Goal: Task Accomplishment & Management: Complete application form

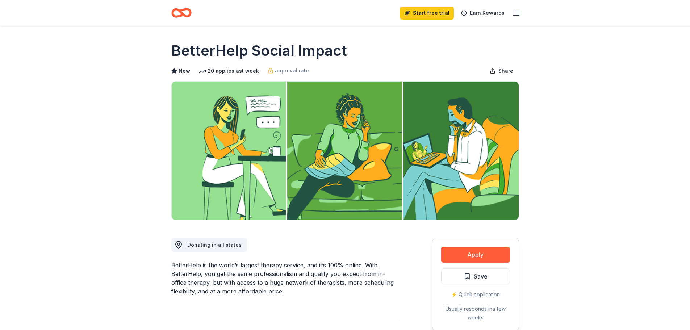
click at [183, 14] on icon "Home" at bounding box center [184, 12] width 11 height 7
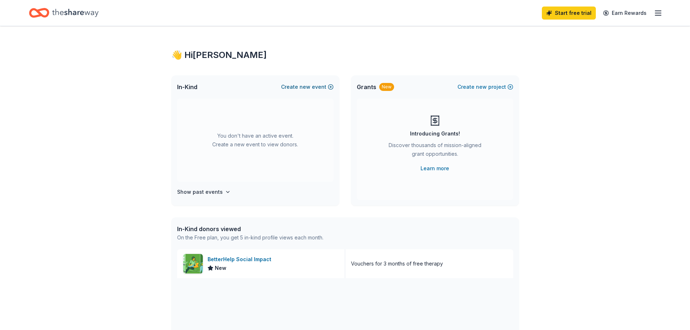
click at [297, 86] on button "Create new event" at bounding box center [307, 87] width 53 height 9
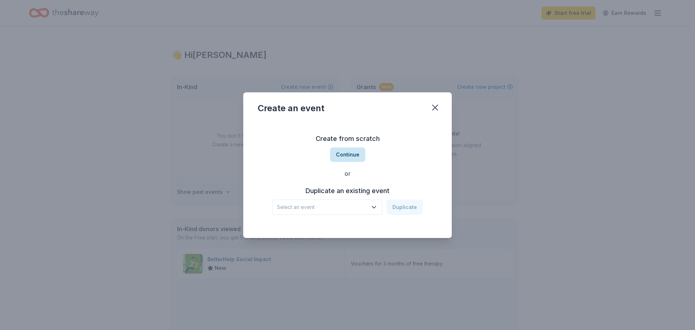
click at [344, 155] on button "Continue" at bounding box center [347, 154] width 35 height 14
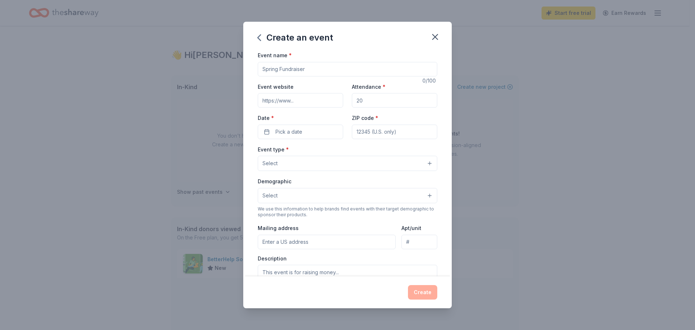
click at [307, 69] on input "Event name *" at bounding box center [348, 69] width 180 height 14
type input "Teacher Appreciation"
click at [293, 100] on input "Event website" at bounding box center [300, 100] width 85 height 14
type input "[DOMAIN_NAME]"
click at [376, 100] on input "Attendance *" at bounding box center [394, 100] width 85 height 14
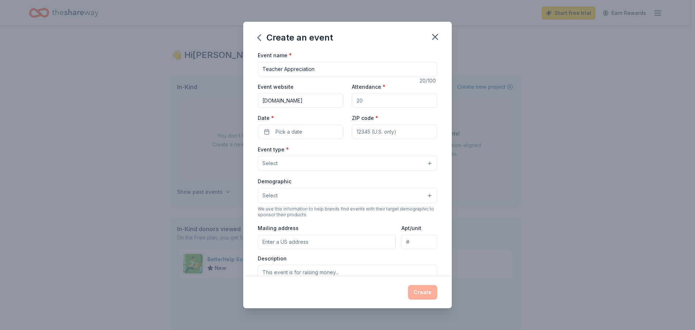
type input "80"
click at [307, 131] on button "Pick a date" at bounding box center [300, 132] width 85 height 14
click at [338, 152] on button "Go to next month" at bounding box center [338, 151] width 10 height 10
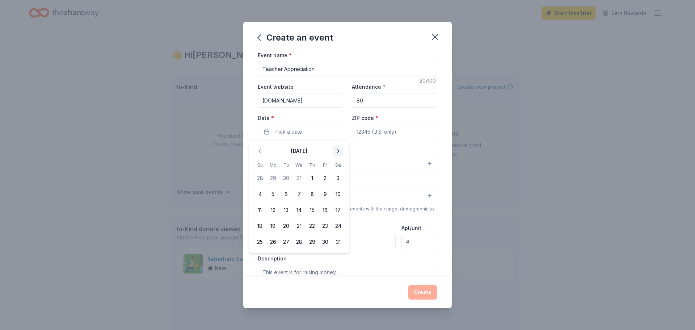
click at [338, 152] on button "Go to next month" at bounding box center [338, 151] width 10 height 10
click at [339, 152] on button "Go to next month" at bounding box center [338, 151] width 10 height 10
click at [273, 179] on button "2" at bounding box center [273, 178] width 13 height 13
click at [402, 133] on input "ZIP code *" at bounding box center [394, 132] width 85 height 14
type input "75022"
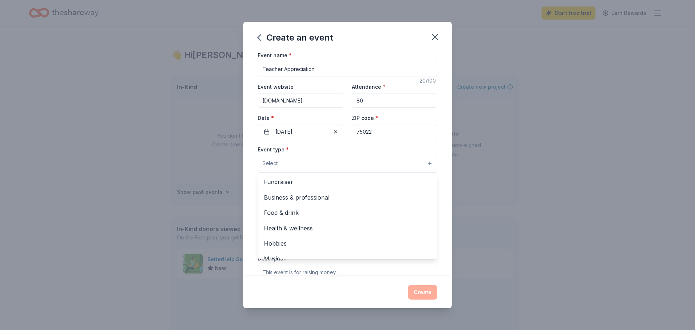
click at [295, 162] on button "Select" at bounding box center [348, 163] width 180 height 15
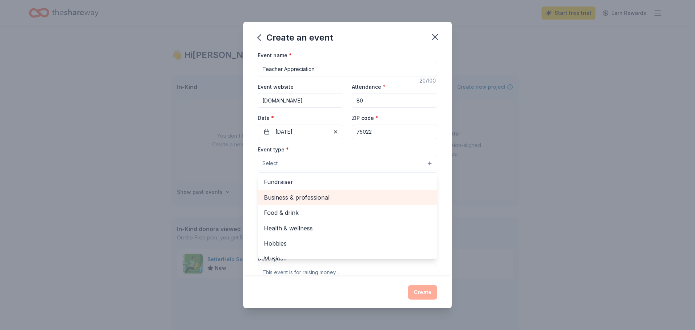
click at [314, 197] on span "Business & professional" at bounding box center [347, 197] width 167 height 9
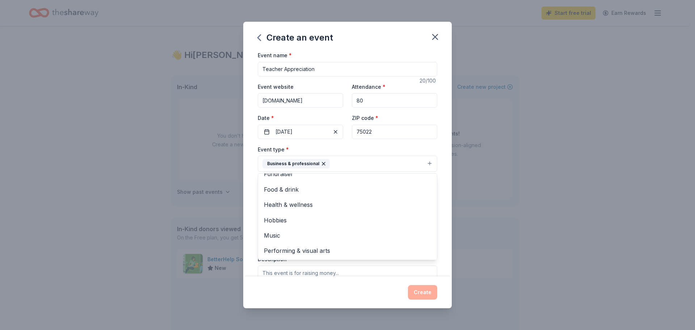
click at [436, 204] on div "Event name * Teacher Appreciation 20 /100 Event website Wellington.lisd.net Att…" at bounding box center [347, 164] width 209 height 226
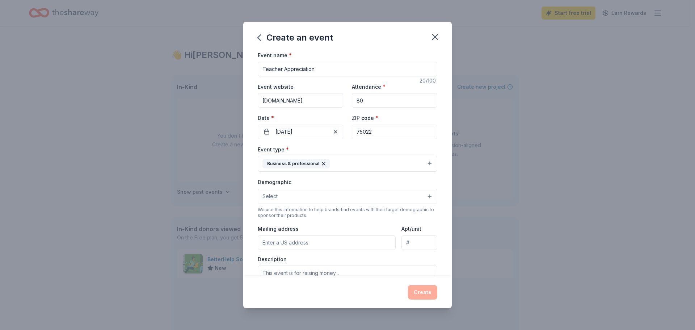
click at [290, 196] on button "Select" at bounding box center [348, 196] width 180 height 15
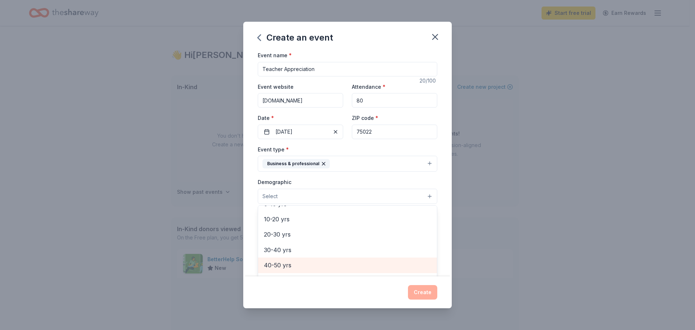
scroll to position [36, 0]
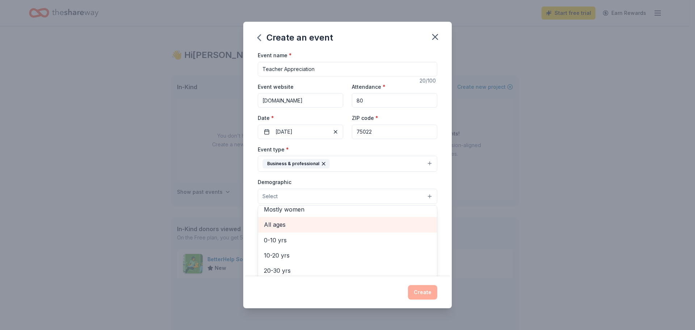
click at [285, 225] on span "All ages" at bounding box center [347, 224] width 167 height 9
click at [284, 197] on div "All ages" at bounding box center [279, 196] width 33 height 9
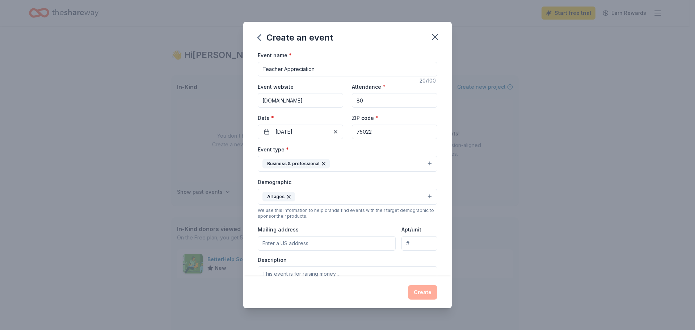
click at [288, 197] on icon "button" at bounding box center [289, 196] width 3 height 3
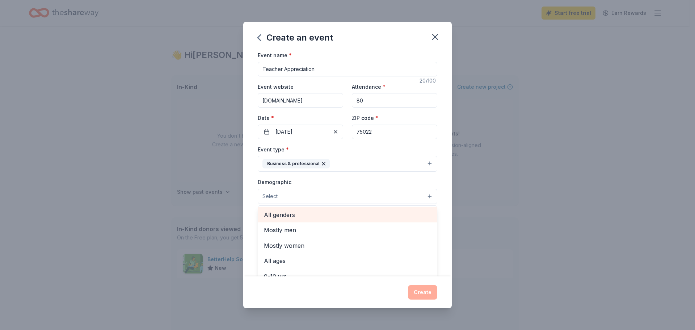
click at [285, 215] on span "All genders" at bounding box center [347, 214] width 167 height 9
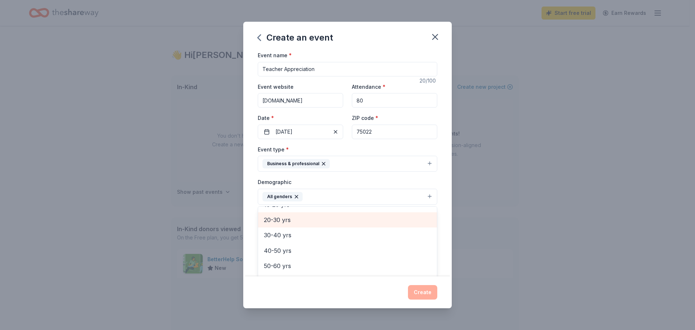
click at [284, 222] on span "20-30 yrs" at bounding box center [347, 219] width 167 height 9
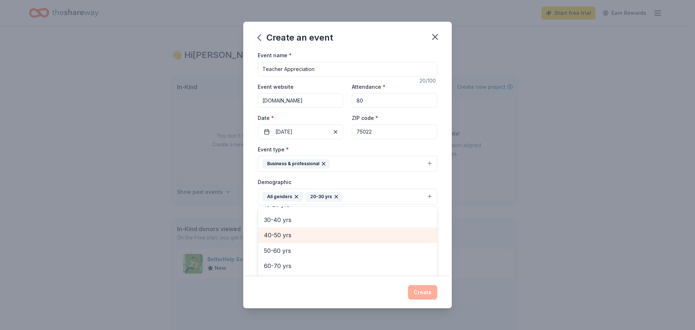
click at [285, 233] on span "40-50 yrs" at bounding box center [347, 234] width 167 height 9
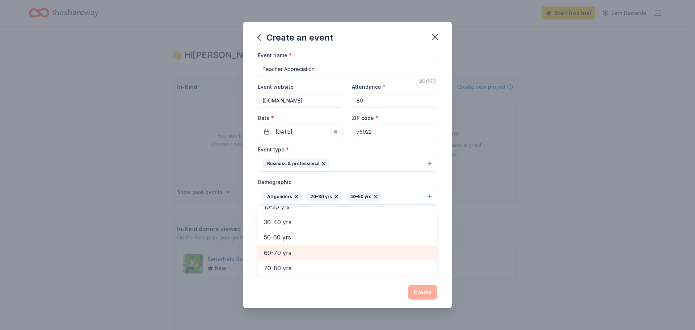
click at [284, 254] on span "60-70 yrs" at bounding box center [347, 252] width 167 height 9
click at [477, 192] on div "Create an event Event name * Teacher Appreciation 20 /100 Event website Welling…" at bounding box center [347, 165] width 695 height 330
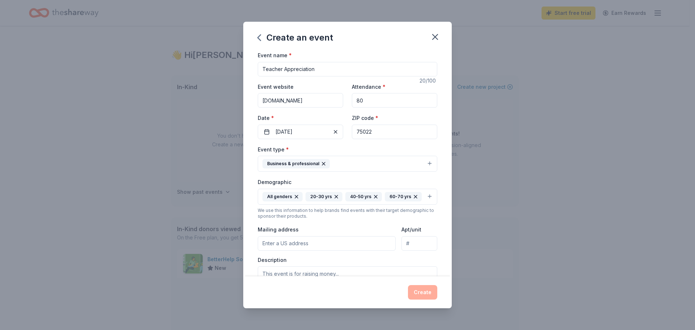
scroll to position [72, 0]
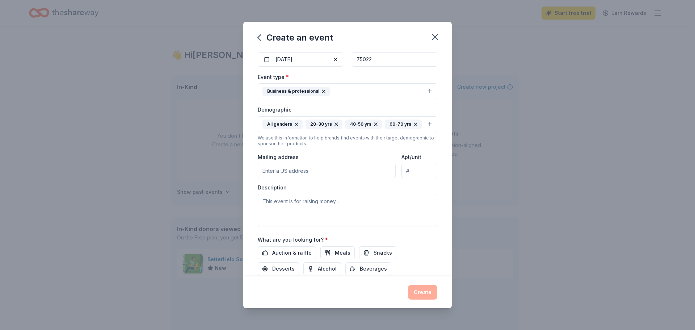
click at [281, 171] on input "Mailing address" at bounding box center [327, 171] width 138 height 14
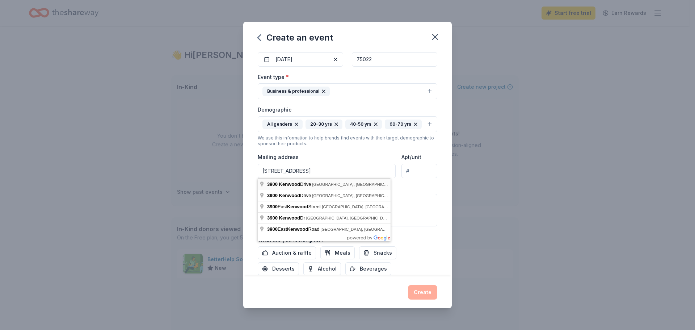
type input "3900 Kenwood Drive, Flower Mound, TX, 75022"
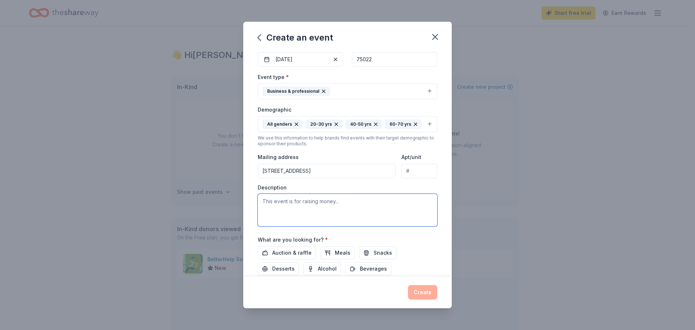
click at [285, 202] on textarea at bounding box center [348, 210] width 180 height 33
click at [265, 202] on textarea at bounding box center [348, 210] width 180 height 33
paste textarea ". I am writing because the Wellington Elementary School needs your help and gen…"
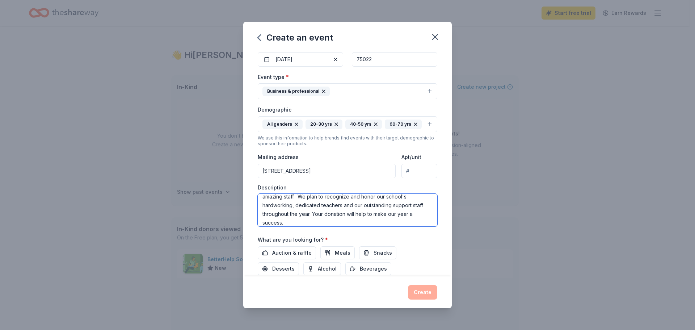
scroll to position [26, 0]
type textarea ". I am writing because the Wellington Elementary School needs your help and gen…"
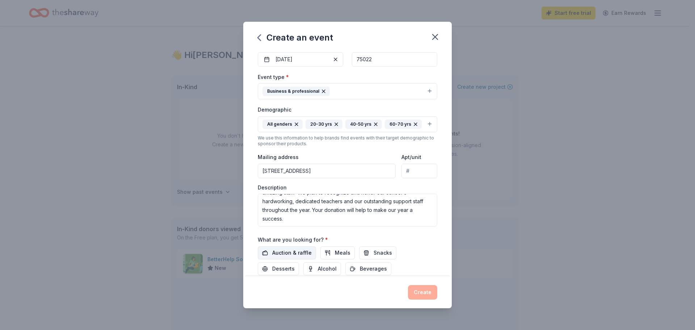
click at [299, 255] on span "Auction & raffle" at bounding box center [291, 252] width 39 height 9
click at [339, 253] on span "Meals" at bounding box center [343, 252] width 16 height 9
click at [374, 252] on span "Snacks" at bounding box center [383, 252] width 18 height 9
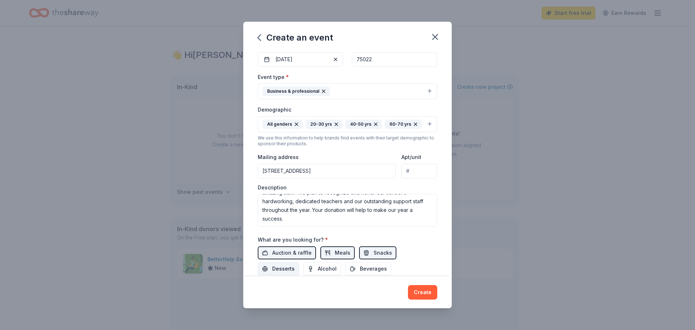
click at [289, 267] on span "Desserts" at bounding box center [283, 268] width 22 height 9
drag, startPoint x: 374, startPoint y: 269, endPoint x: 392, endPoint y: 260, distance: 19.6
click at [374, 269] on span "Beverages" at bounding box center [373, 268] width 27 height 9
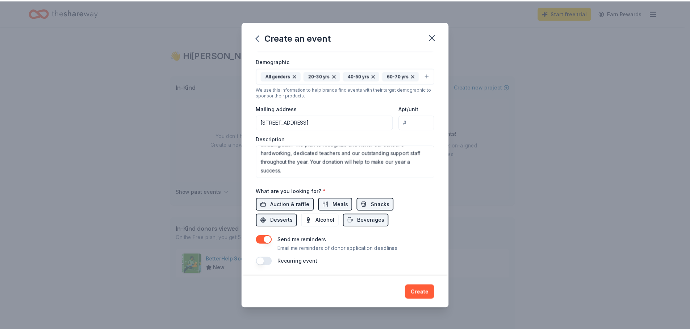
scroll to position [122, 0]
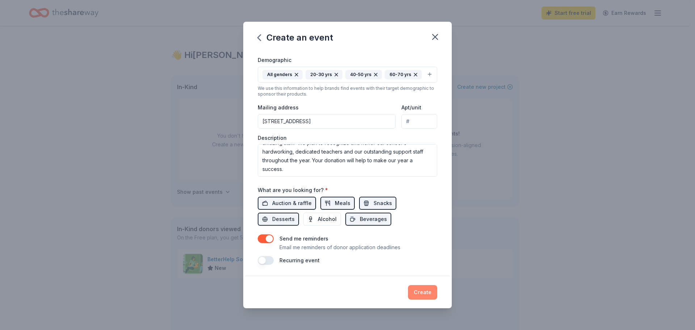
click at [424, 292] on button "Create" at bounding box center [422, 292] width 29 height 14
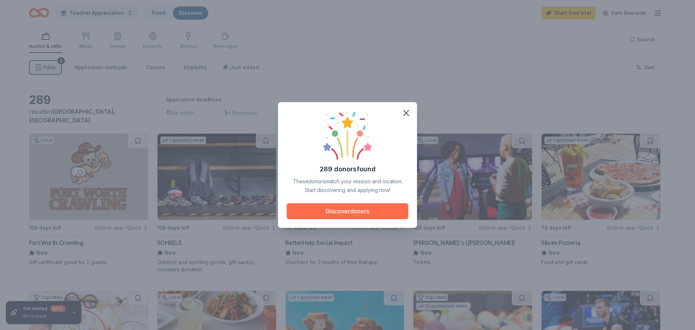
click at [356, 211] on button "Discover donors" at bounding box center [348, 211] width 122 height 16
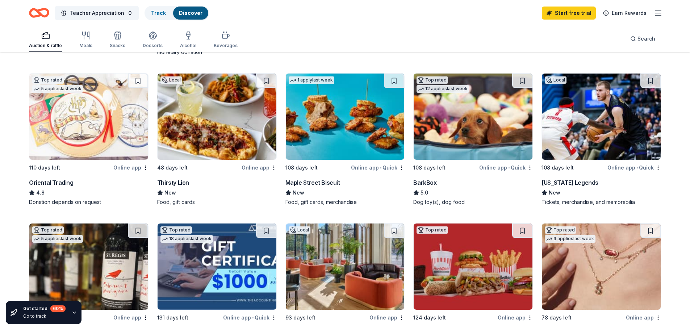
scroll to position [290, 0]
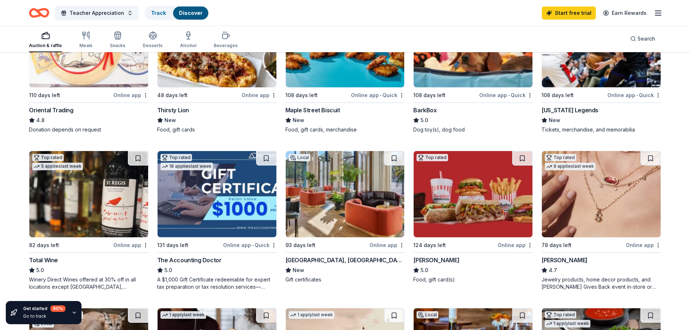
click at [325, 216] on img at bounding box center [345, 194] width 119 height 86
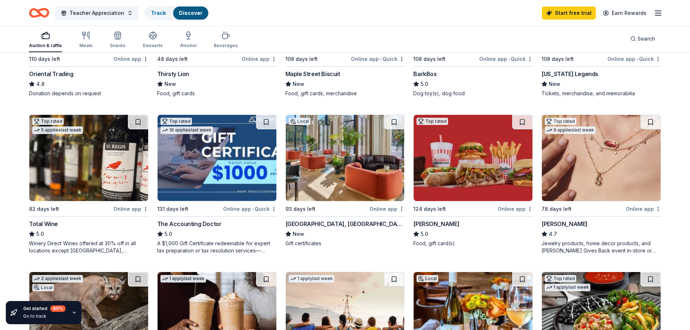
scroll to position [362, 0]
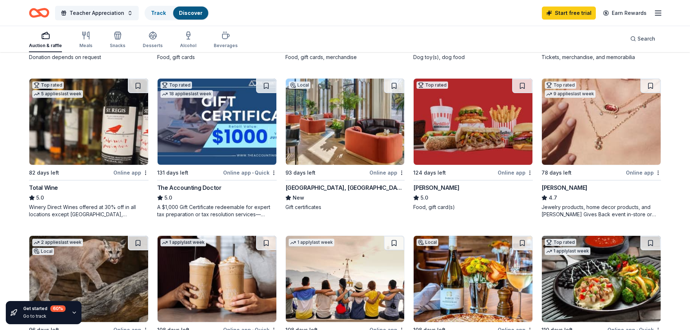
click at [564, 184] on div "Kendra Scott" at bounding box center [564, 187] width 46 height 9
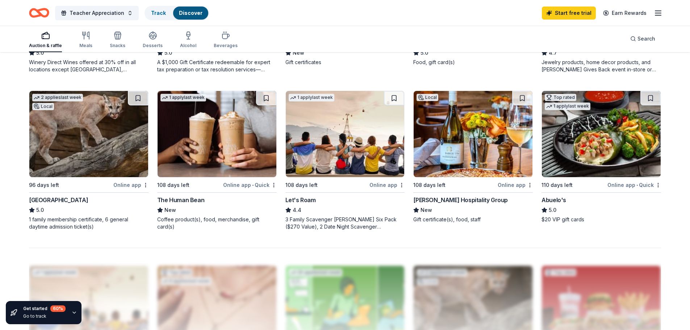
scroll to position [543, 0]
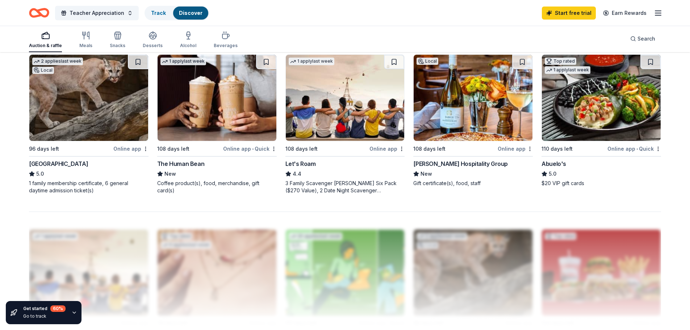
click at [552, 166] on div "Abuelo's" at bounding box center [553, 163] width 25 height 9
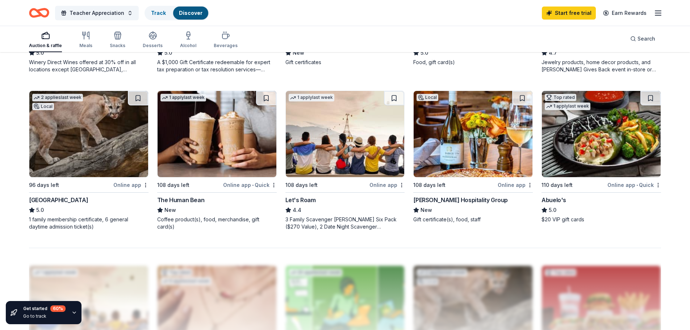
scroll to position [579, 0]
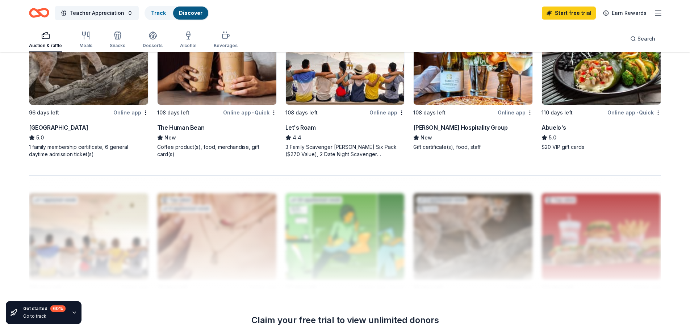
click at [188, 129] on div "The Human Bean" at bounding box center [180, 127] width 47 height 9
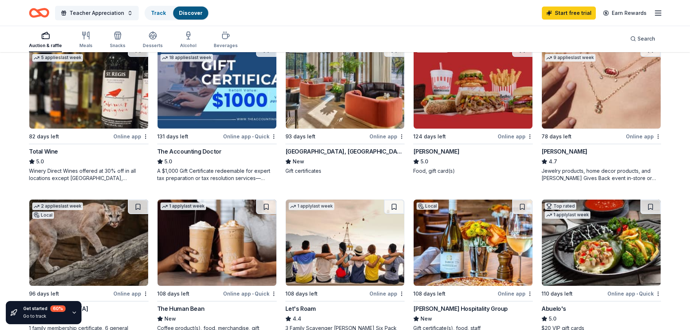
scroll to position [326, 0]
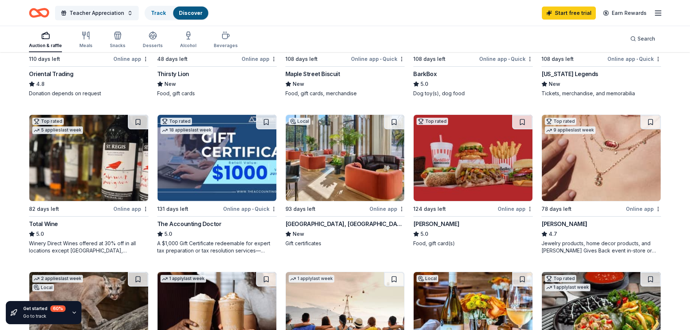
click at [426, 224] on div "[PERSON_NAME]" at bounding box center [436, 223] width 46 height 9
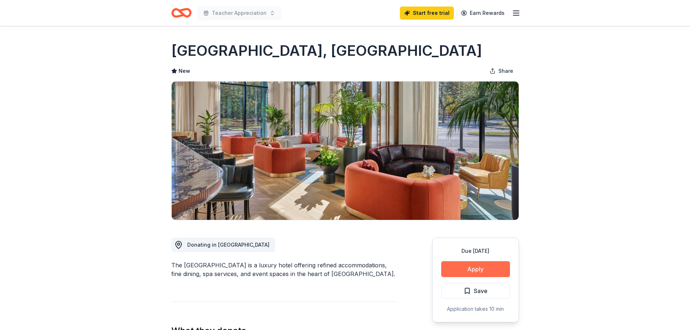
click at [469, 269] on button "Apply" at bounding box center [475, 269] width 69 height 16
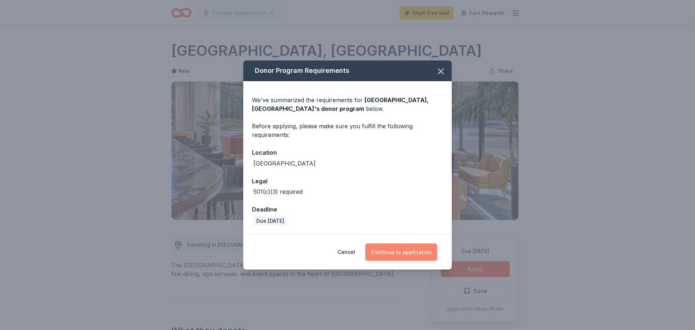
click at [409, 250] on button "Continue to application" at bounding box center [401, 251] width 72 height 17
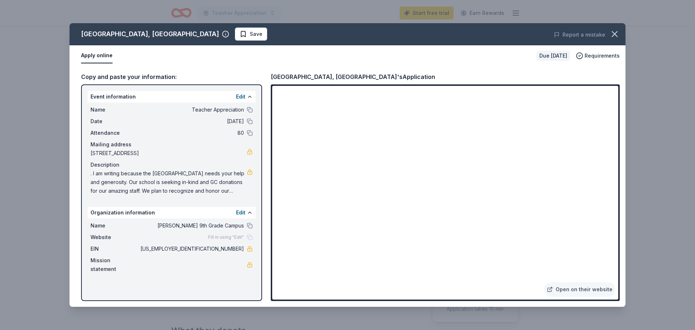
click at [96, 172] on span ". I am writing because the Wellington Elementary School needs your help and gen…" at bounding box center [169, 182] width 156 height 26
click at [242, 212] on button "Edit" at bounding box center [240, 212] width 9 height 9
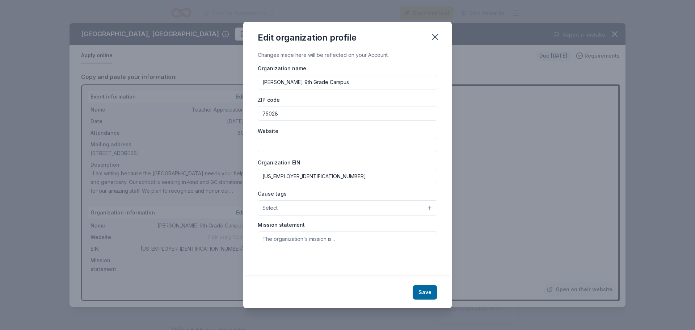
click at [275, 208] on span "Select" at bounding box center [270, 208] width 15 height 9
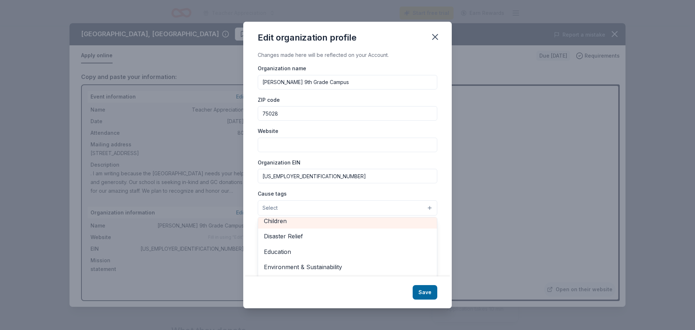
scroll to position [32, 0]
click at [281, 223] on span "Children" at bounding box center [347, 224] width 167 height 9
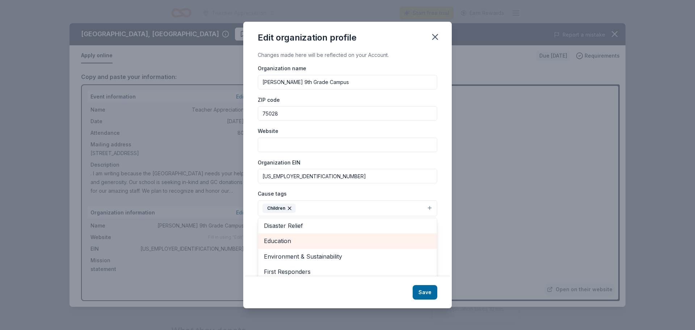
click at [282, 242] on span "Education" at bounding box center [347, 240] width 167 height 9
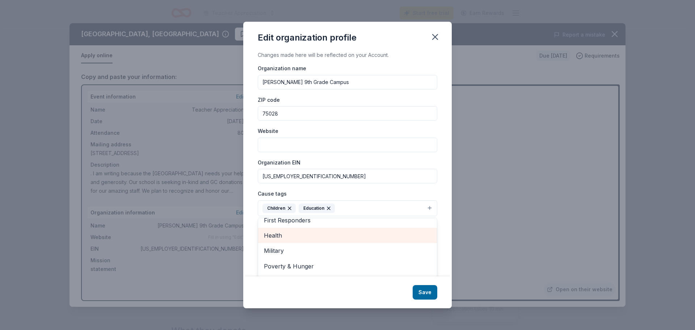
scroll to position [70, 0]
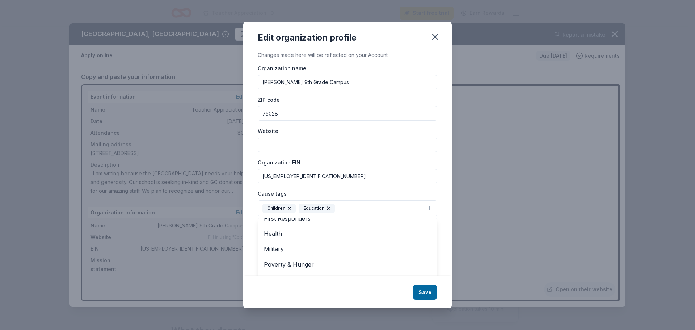
click at [437, 193] on div "Changes made here will be reflected on your Account. Organization name Marcus 9…" at bounding box center [347, 164] width 209 height 226
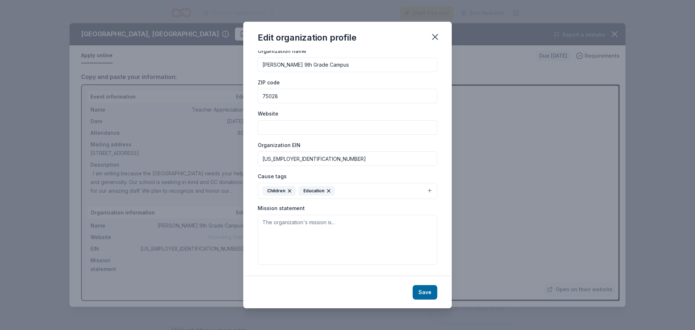
scroll to position [0, 0]
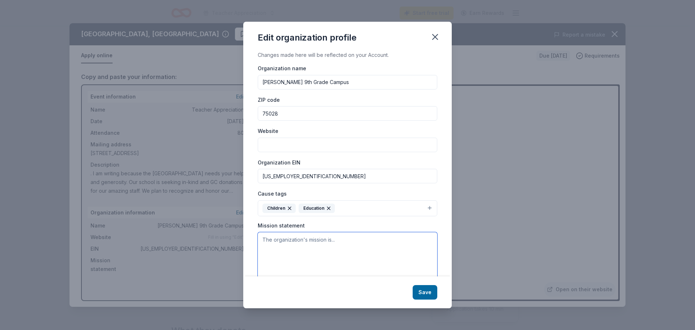
click at [265, 240] on textarea at bounding box center [348, 257] width 180 height 50
paste textarea "Mission Engaging and inspiring learners and leaders."
paste textarea "Vision All students are confident, equipped with the knowledge and skills to th…"
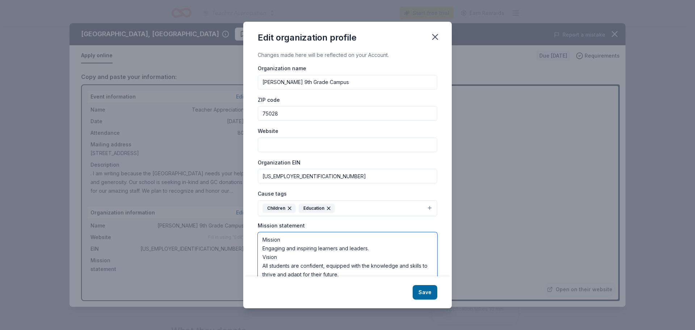
scroll to position [1, 0]
click at [370, 247] on textarea "Mission Engaging and inspiring learners and leaders. Vision All students are co…" at bounding box center [348, 256] width 180 height 50
type textarea "Mission Engaging and inspiring learners and leaders. Vision All students are co…"
click at [275, 143] on input "Website" at bounding box center [348, 144] width 180 height 14
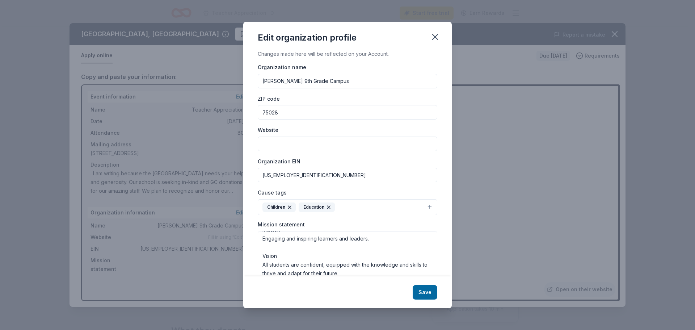
paste input "https://wellington.lisd.net/"
type input "https://wellington.lisd.net/"
drag, startPoint x: 329, startPoint y: 81, endPoint x: 261, endPoint y: 85, distance: 68.2
click at [261, 85] on input "Marcus 9th Grade Campus" at bounding box center [348, 81] width 180 height 14
type input "Wellington Elementary School"
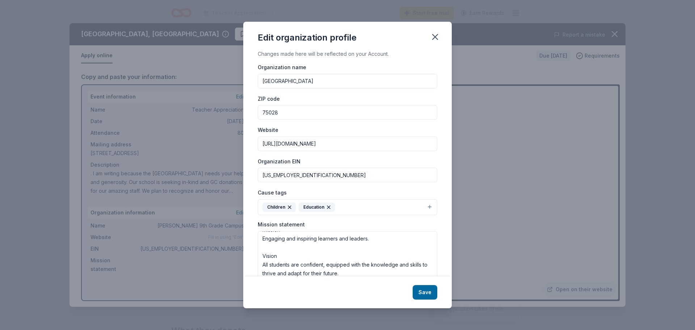
click at [277, 111] on input "75028" at bounding box center [348, 112] width 180 height 14
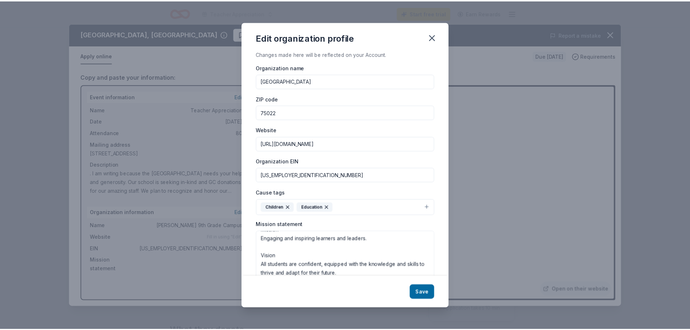
scroll to position [17, 0]
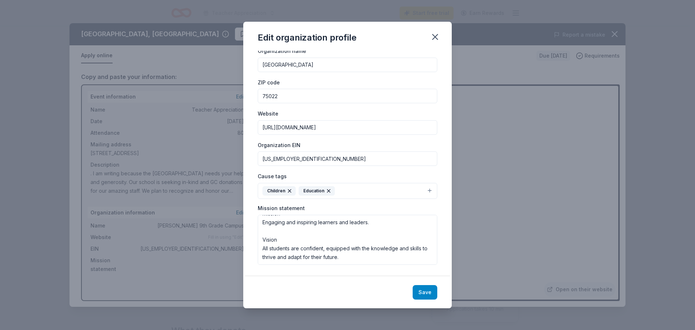
type input "75022"
click at [422, 293] on button "Save" at bounding box center [425, 292] width 25 height 14
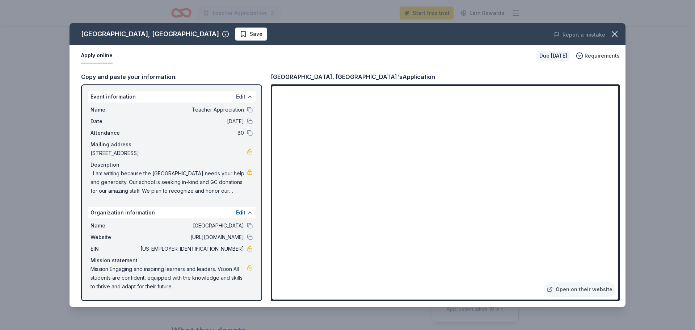
click at [242, 95] on button "Edit" at bounding box center [240, 96] width 9 height 9
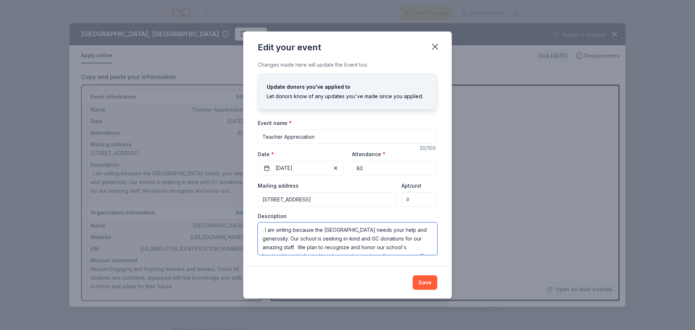
click at [265, 230] on textarea ". I am writing because the Wellington Elementary School needs your help and gen…" at bounding box center [348, 238] width 180 height 33
type textarea "I am writing because the Wellington Elementary School needs your help and gener…"
click at [423, 281] on button "Save" at bounding box center [425, 282] width 25 height 14
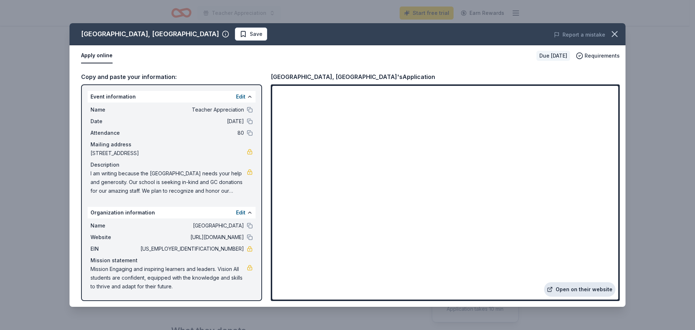
click at [577, 292] on link "Open on their website" at bounding box center [579, 289] width 71 height 14
click at [100, 54] on button "Apply online" at bounding box center [97, 55] width 32 height 15
click at [322, 77] on div "Crescent Hotel, Fort Worth's Application" at bounding box center [353, 76] width 164 height 9
click at [99, 53] on button "Apply online" at bounding box center [97, 55] width 32 height 15
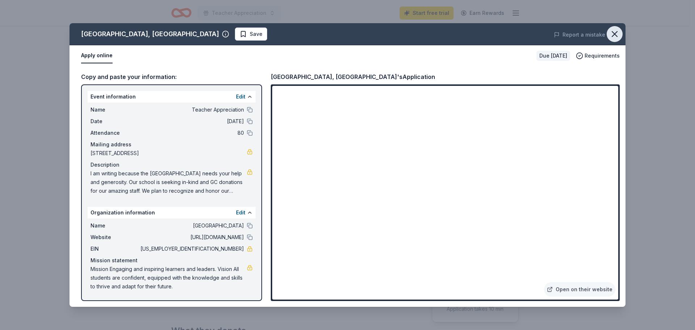
click at [613, 34] on icon "button" at bounding box center [615, 34] width 10 height 10
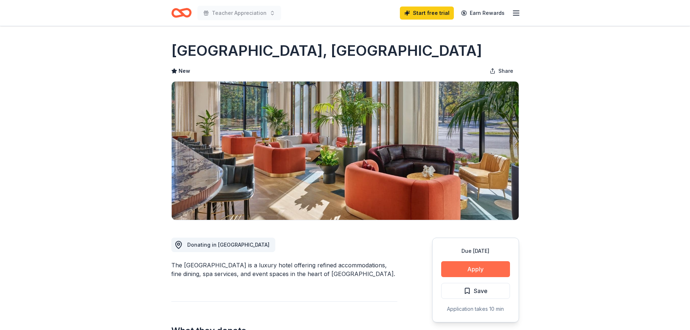
click at [459, 271] on button "Apply" at bounding box center [475, 269] width 69 height 16
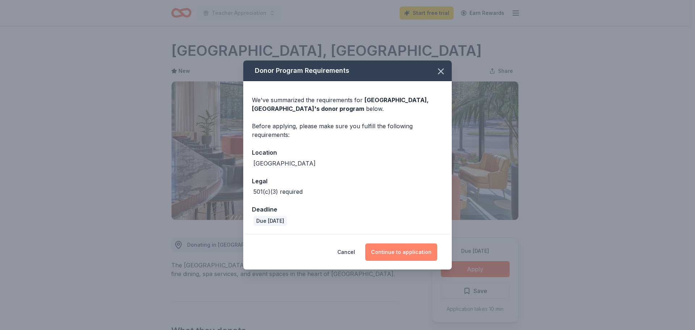
click at [395, 252] on button "Continue to application" at bounding box center [401, 251] width 72 height 17
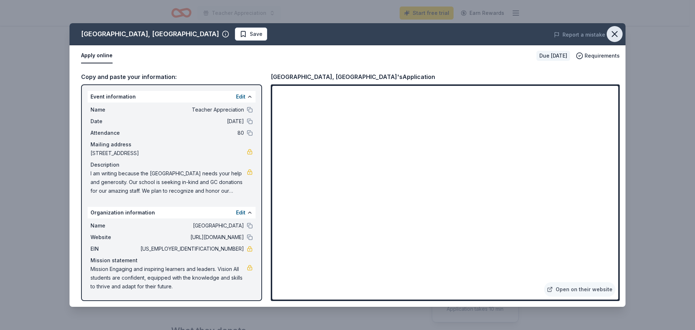
click at [617, 35] on icon "button" at bounding box center [615, 34] width 10 height 10
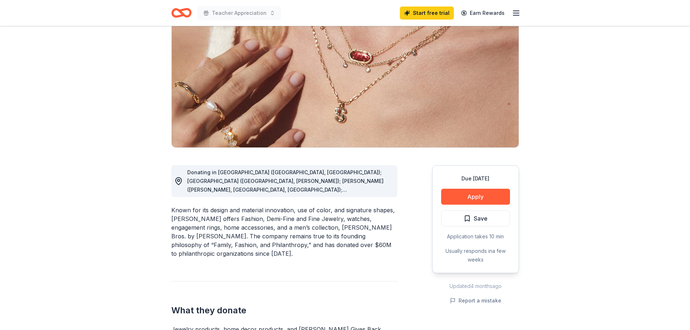
scroll to position [109, 0]
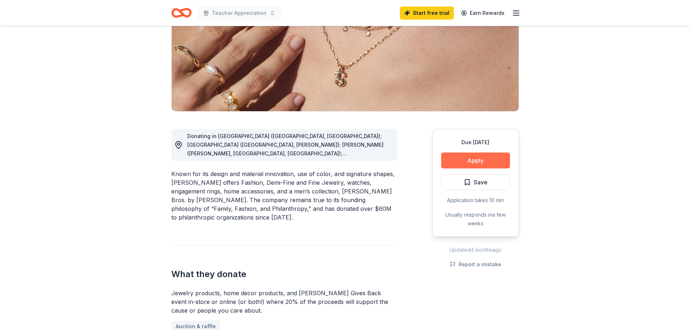
click at [468, 162] on button "Apply" at bounding box center [475, 160] width 69 height 16
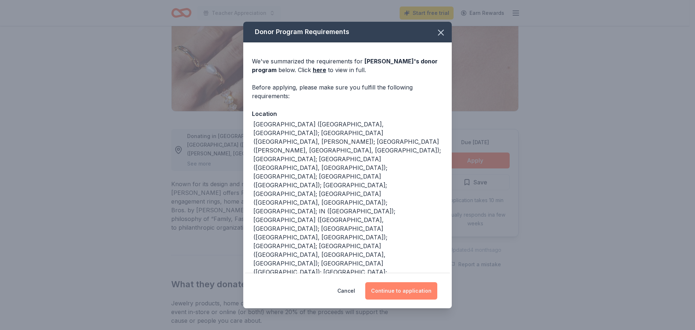
click at [407, 291] on button "Continue to application" at bounding box center [401, 290] width 72 height 17
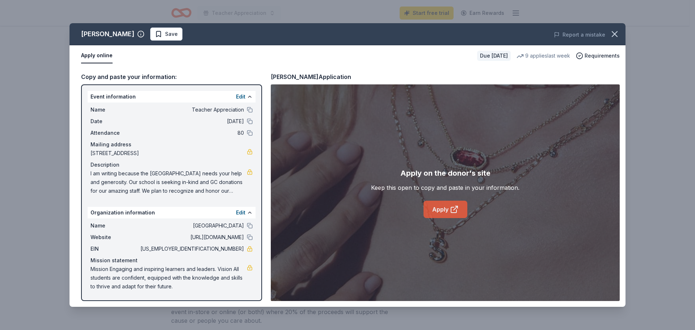
click at [443, 209] on link "Apply" at bounding box center [446, 209] width 44 height 17
click at [611, 33] on icon "button" at bounding box center [615, 34] width 10 height 10
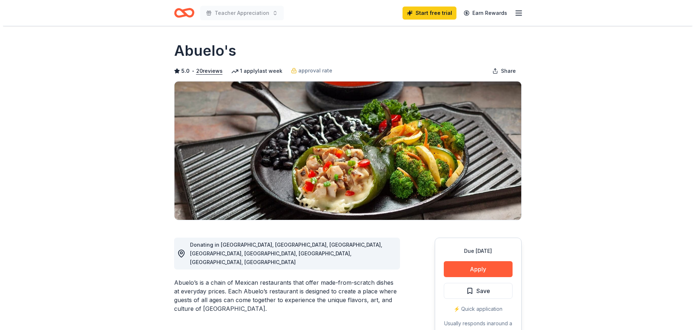
scroll to position [72, 0]
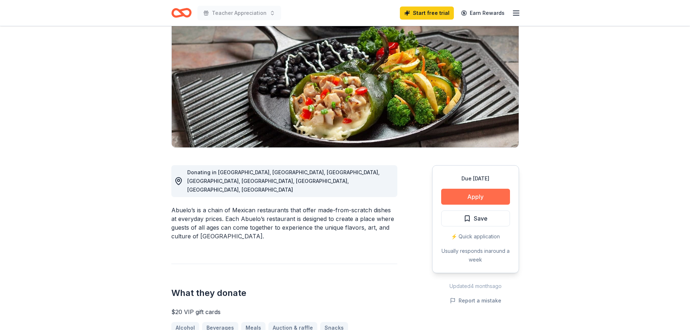
click at [464, 198] on button "Apply" at bounding box center [475, 197] width 69 height 16
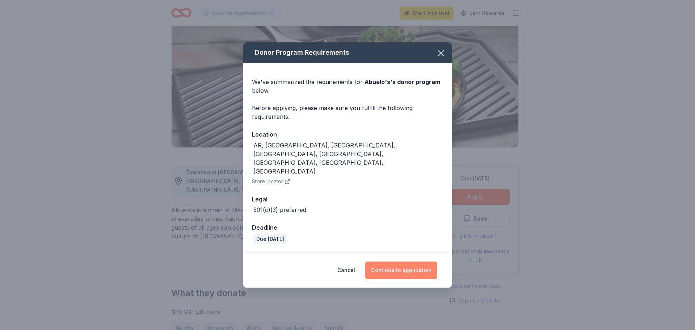
click at [404, 261] on button "Continue to application" at bounding box center [401, 269] width 72 height 17
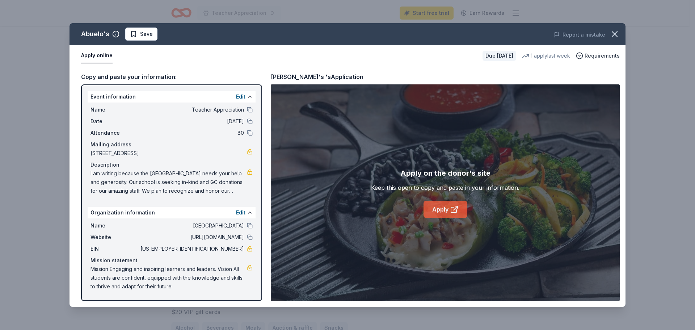
click at [443, 208] on link "Apply" at bounding box center [446, 209] width 44 height 17
click at [441, 211] on link "Apply" at bounding box center [446, 209] width 44 height 17
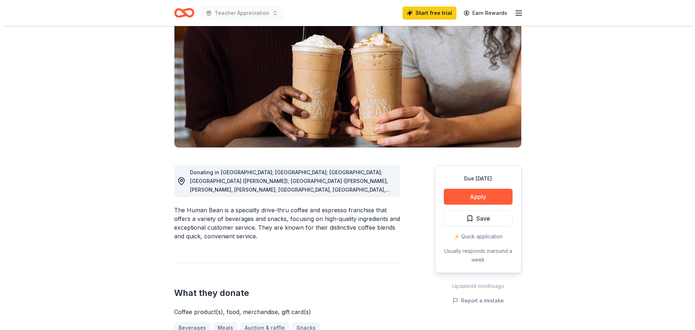
scroll to position [109, 0]
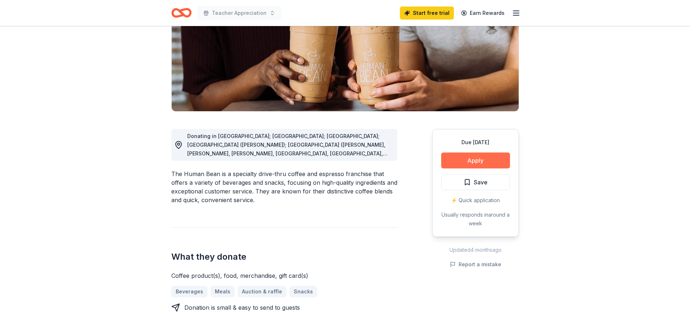
click at [472, 161] on button "Apply" at bounding box center [475, 160] width 69 height 16
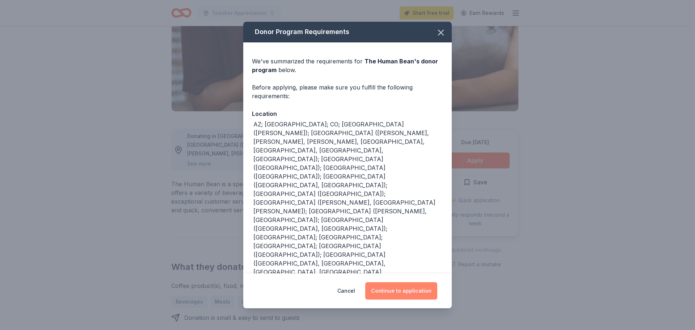
click at [393, 282] on button "Continue to application" at bounding box center [401, 290] width 72 height 17
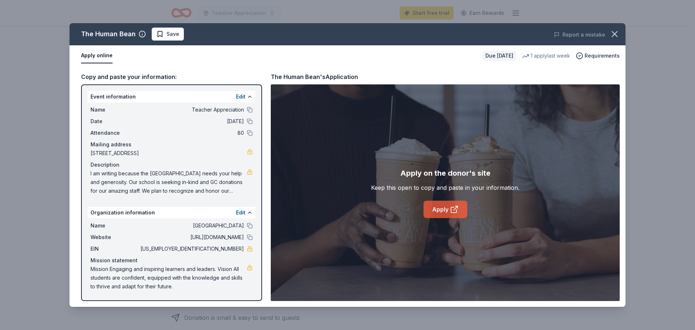
click at [440, 209] on link "Apply" at bounding box center [446, 209] width 44 height 17
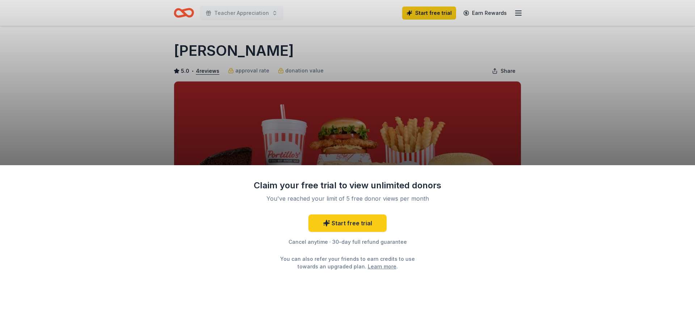
click at [562, 123] on div "Claim your free trial to view unlimited donors You've reached your limit of 5 f…" at bounding box center [347, 165] width 695 height 330
click at [355, 222] on link "Start free trial" at bounding box center [348, 222] width 78 height 17
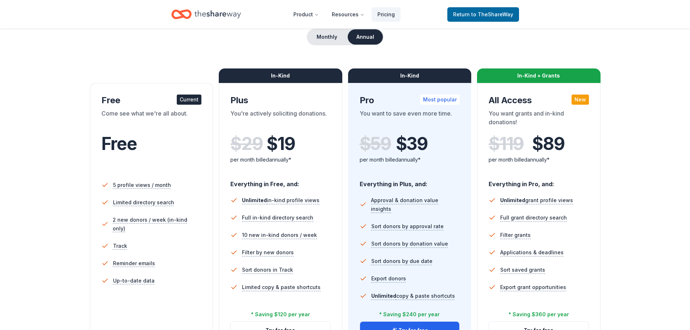
scroll to position [145, 0]
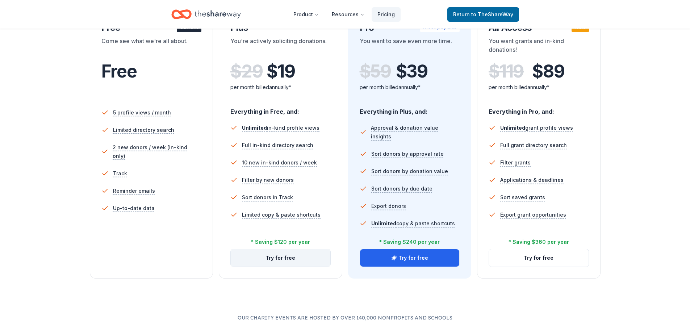
click at [295, 256] on button "Try for free" at bounding box center [281, 257] width 100 height 17
